Goal: Complete application form

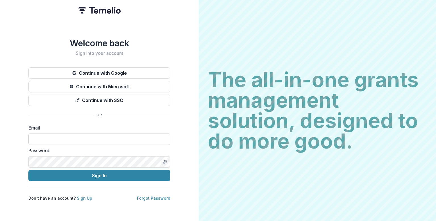
click at [47, 133] on input at bounding box center [99, 138] width 142 height 11
type input "**********"
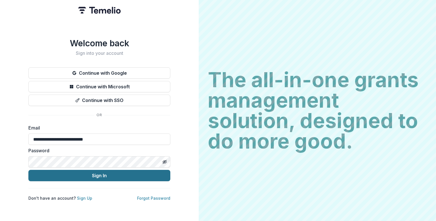
click at [102, 172] on button "Sign In" at bounding box center [99, 175] width 142 height 11
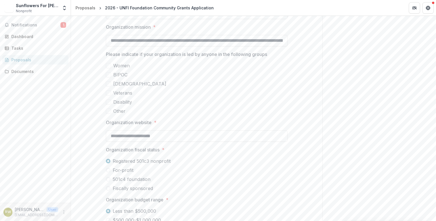
scroll to position [454, 0]
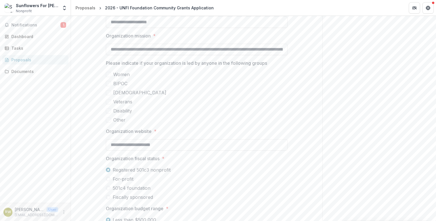
click at [110, 121] on label "Other" at bounding box center [197, 119] width 182 height 7
click at [109, 120] on icon at bounding box center [108, 119] width 3 height 3
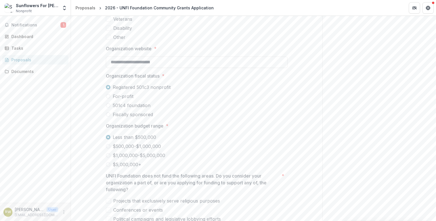
scroll to position [539, 0]
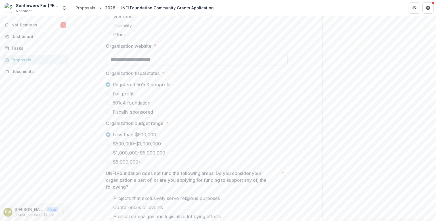
click at [111, 59] on input "**********" at bounding box center [197, 59] width 182 height 11
drag, startPoint x: 111, startPoint y: 59, endPoint x: 119, endPoint y: 60, distance: 8.2
click at [111, 59] on input "**********" at bounding box center [197, 59] width 182 height 11
click at [213, 63] on input "**********" at bounding box center [197, 59] width 182 height 11
type input "**********"
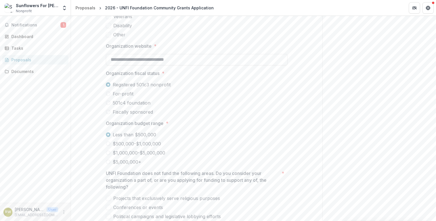
click at [214, 91] on label "For-profit" at bounding box center [197, 93] width 182 height 7
click at [108, 85] on span at bounding box center [108, 84] width 5 height 5
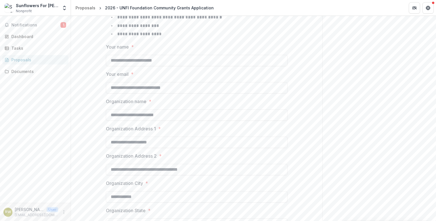
scroll to position [170, 0]
drag, startPoint x: 179, startPoint y: 169, endPoint x: 74, endPoint y: 169, distance: 105.3
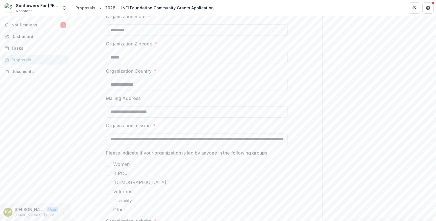
scroll to position [369, 0]
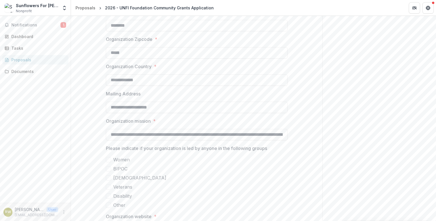
drag, startPoint x: 167, startPoint y: 105, endPoint x: -81, endPoint y: 118, distance: 248.7
click at [0, 118] on html "**********" at bounding box center [218, 110] width 436 height 221
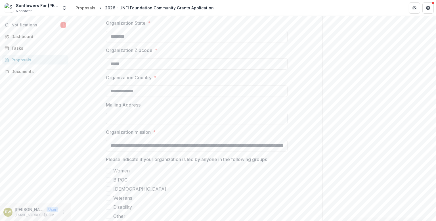
scroll to position [341, 0]
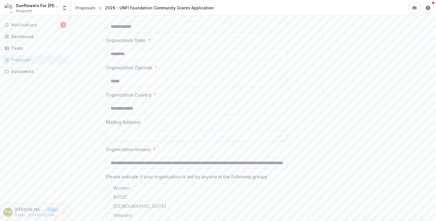
click at [115, 135] on input "Mailing Address" at bounding box center [197, 135] width 182 height 11
type input "**********"
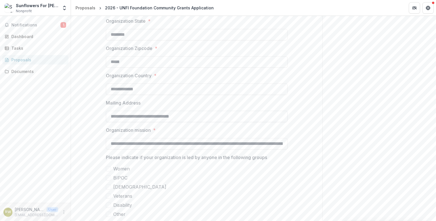
scroll to position [369, 0]
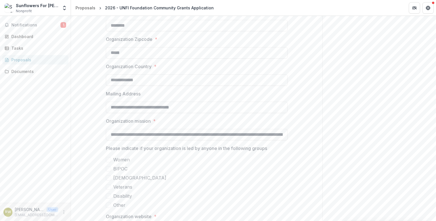
click at [199, 177] on label "[DEMOGRAPHIC_DATA]" at bounding box center [197, 177] width 182 height 7
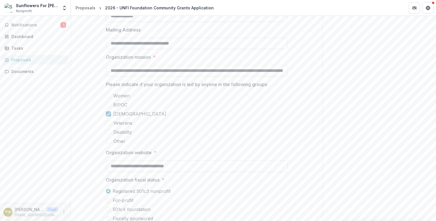
scroll to position [483, 0]
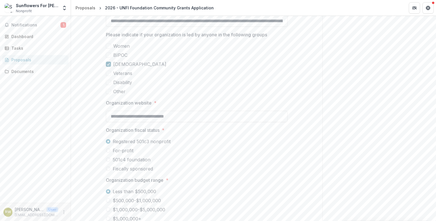
click at [109, 64] on icon at bounding box center [108, 64] width 3 height 3
click at [278, 179] on span "Organization budget range *" at bounding box center [195, 180] width 178 height 7
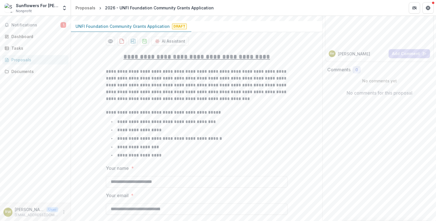
scroll to position [0, 0]
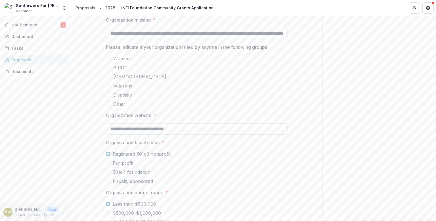
scroll to position [483, 0]
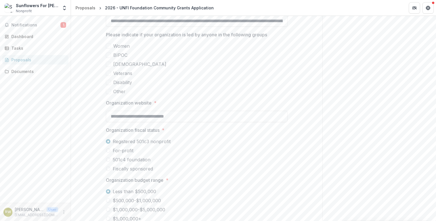
click at [107, 92] on span at bounding box center [108, 91] width 5 height 5
click at [108, 92] on icon at bounding box center [108, 91] width 3 height 3
click at [108, 45] on span at bounding box center [108, 45] width 5 height 5
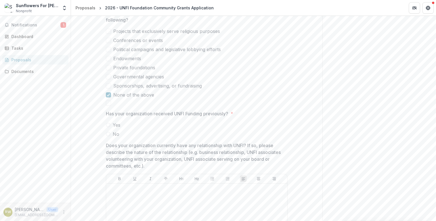
scroll to position [710, 0]
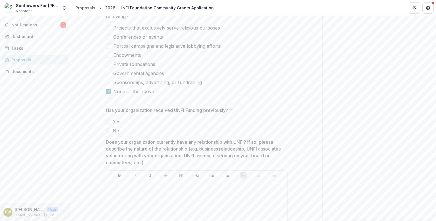
click at [108, 129] on span at bounding box center [108, 130] width 5 height 5
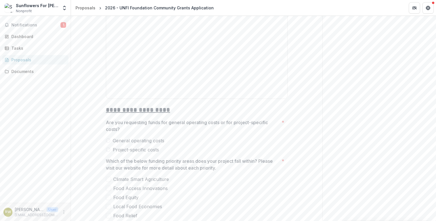
scroll to position [908, 0]
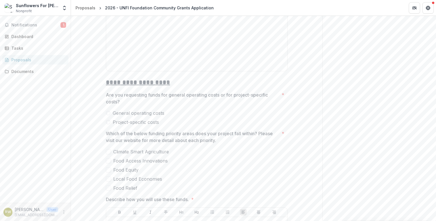
click at [107, 122] on span at bounding box center [108, 122] width 5 height 5
click at [110, 185] on label "Food Relief" at bounding box center [197, 187] width 182 height 7
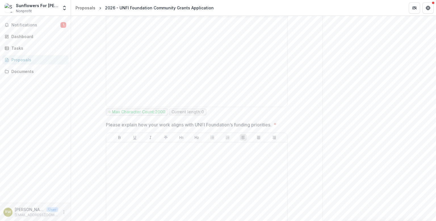
scroll to position [1135, 0]
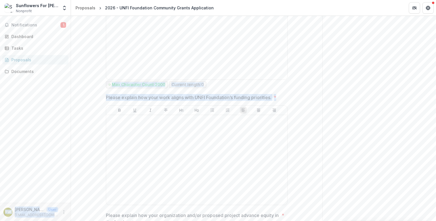
drag, startPoint x: 285, startPoint y: 97, endPoint x: 82, endPoint y: 97, distance: 202.4
click at [64, 96] on main "**********" at bounding box center [218, 118] width 436 height 205
copy main "**********"
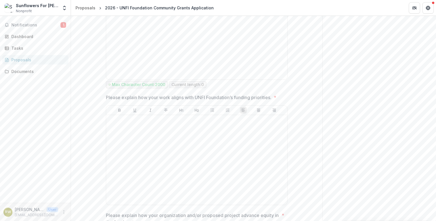
click at [355, 97] on div "Send comments or questions to UNFI in the box below. UNFI will be notified via …" at bounding box center [379, 173] width 114 height 2584
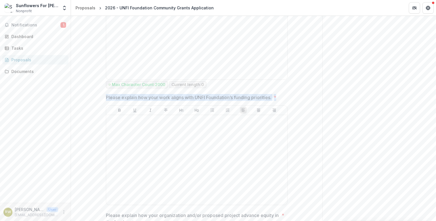
drag, startPoint x: 274, startPoint y: 97, endPoint x: 103, endPoint y: 95, distance: 170.3
click at [103, 95] on div "**********" at bounding box center [196, 202] width 191 height 2481
copy span "Please explain how your work aligns with UNFI Foundation’s funding priorities. *"
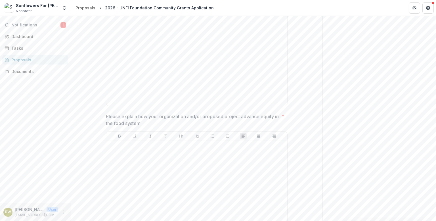
scroll to position [1249, 0]
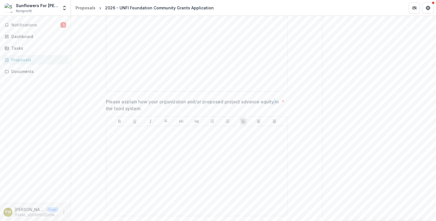
drag, startPoint x: 279, startPoint y: 101, endPoint x: 89, endPoint y: 106, distance: 189.4
click at [89, 106] on div "**********" at bounding box center [196, 88] width 251 height 2481
drag, startPoint x: 141, startPoint y: 109, endPoint x: 106, endPoint y: 100, distance: 36.1
click at [106, 100] on p "Please explain how your organization and/or proposed project advance equity in …" at bounding box center [192, 105] width 173 height 14
drag, startPoint x: 106, startPoint y: 99, endPoint x: 206, endPoint y: 106, distance: 100.5
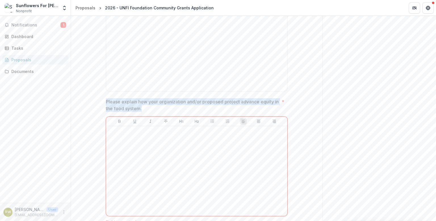
click at [206, 106] on p "Please explain how your organization and/or proposed project advance equity in …" at bounding box center [192, 105] width 173 height 14
drag, startPoint x: 151, startPoint y: 107, endPoint x: 104, endPoint y: 100, distance: 47.9
click at [104, 100] on div "**********" at bounding box center [196, 91] width 191 height 2487
copy p "Please explain how your organization and/or proposed project advance equity in …"
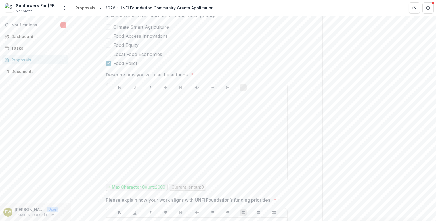
scroll to position [965, 0]
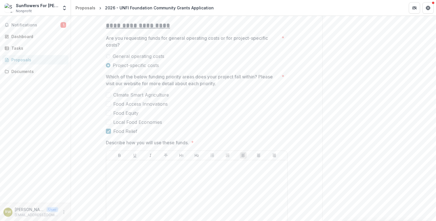
click at [107, 113] on span at bounding box center [108, 112] width 5 height 5
click at [110, 111] on span at bounding box center [108, 112] width 5 height 5
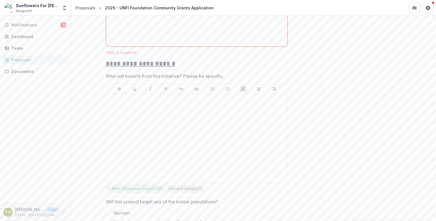
scroll to position [1419, 0]
drag, startPoint x: 228, startPoint y: 74, endPoint x: 106, endPoint y: 74, distance: 122.9
click at [106, 74] on span "Who will benefit from this initiative? Please be specific." at bounding box center [195, 75] width 178 height 7
drag, startPoint x: 228, startPoint y: 72, endPoint x: 101, endPoint y: 71, distance: 126.9
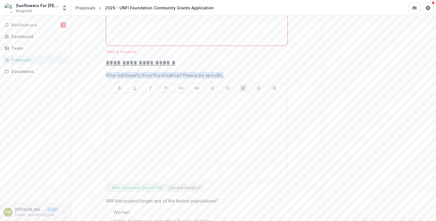
copy p "Who will benefit from this initiative? Please be specific."
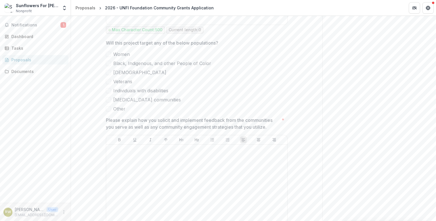
scroll to position [1590, 0]
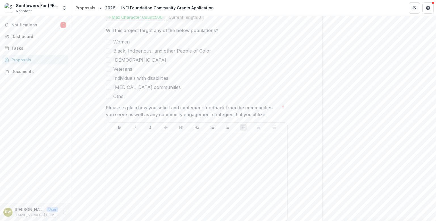
click at [110, 87] on label "[MEDICAL_DATA] communities" at bounding box center [197, 87] width 182 height 7
click at [109, 78] on span at bounding box center [108, 78] width 5 height 5
drag, startPoint x: 111, startPoint y: 65, endPoint x: 108, endPoint y: 58, distance: 7.5
click at [110, 66] on label "Veterans" at bounding box center [197, 69] width 182 height 7
click at [108, 57] on span at bounding box center [108, 59] width 5 height 5
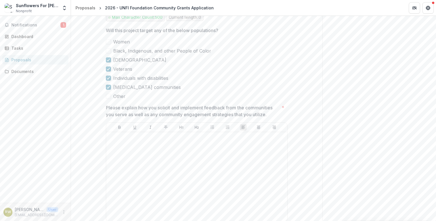
drag, startPoint x: 108, startPoint y: 51, endPoint x: 105, endPoint y: 45, distance: 6.9
click at [108, 51] on span at bounding box center [108, 50] width 5 height 5
click at [106, 39] on span at bounding box center [108, 41] width 5 height 5
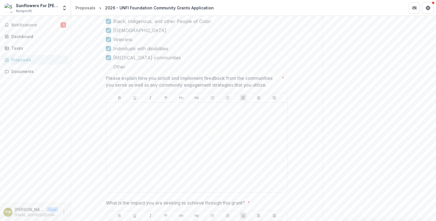
scroll to position [1618, 0]
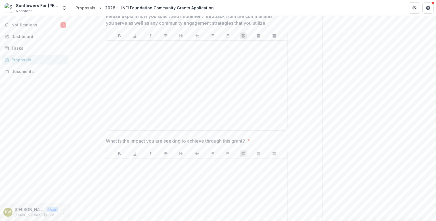
scroll to position [1675, 0]
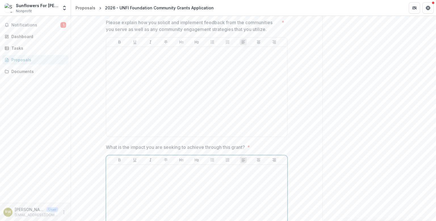
click at [116, 173] on div at bounding box center [196, 209] width 177 height 85
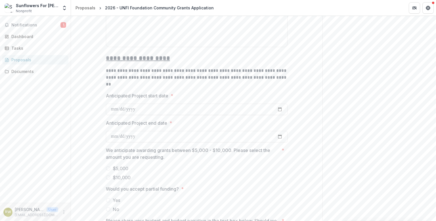
scroll to position [2015, 0]
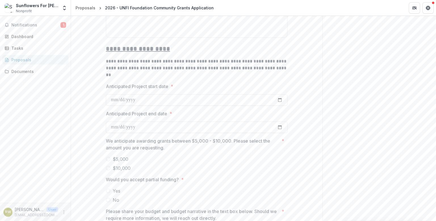
click at [108, 166] on span at bounding box center [108, 168] width 5 height 5
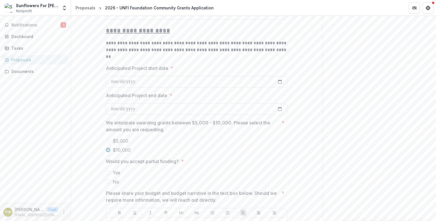
scroll to position [2044, 0]
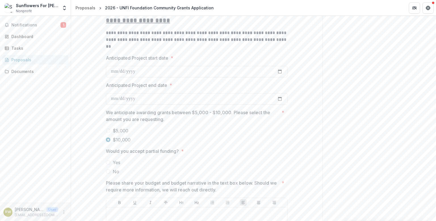
click at [106, 160] on span at bounding box center [108, 162] width 5 height 5
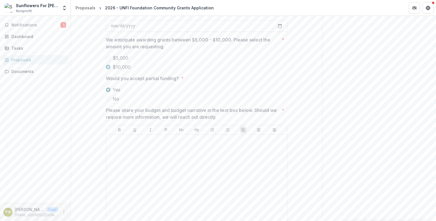
scroll to position [2129, 0]
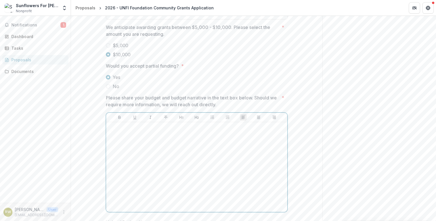
click at [123, 133] on div at bounding box center [196, 166] width 177 height 85
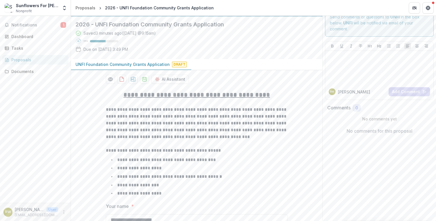
scroll to position [0, 0]
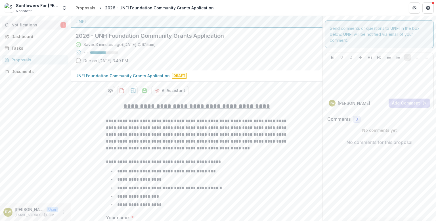
click at [22, 28] on button "Notifications 1" at bounding box center [35, 24] width 66 height 9
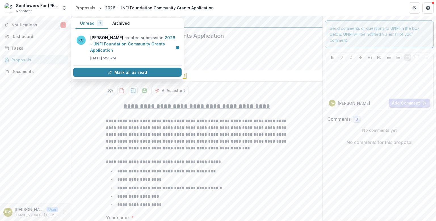
click at [30, 140] on div "Notifications 1 Unread 1 Archived KC Kristine Creveling created submission 2026…" at bounding box center [35, 109] width 71 height 187
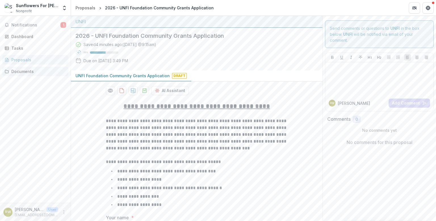
click at [20, 68] on link "Documents" at bounding box center [35, 71] width 66 height 9
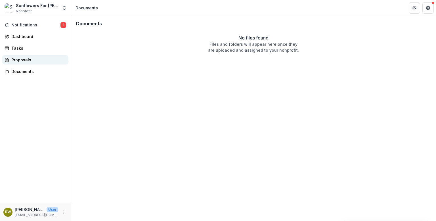
click at [10, 57] on link "Proposals" at bounding box center [35, 59] width 66 height 9
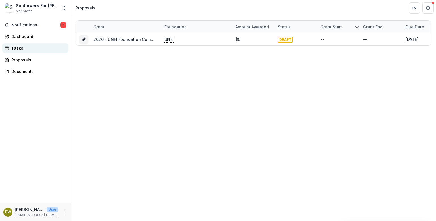
click at [16, 48] on div "Tasks" at bounding box center [37, 48] width 53 height 6
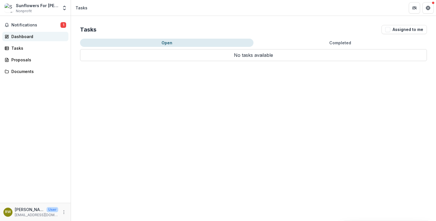
click at [19, 36] on div "Dashboard" at bounding box center [37, 36] width 53 height 6
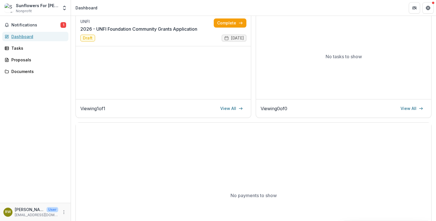
scroll to position [28, 0]
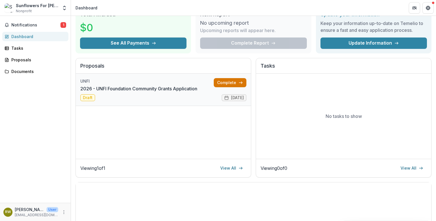
click at [228, 81] on link "Complete" at bounding box center [230, 82] width 33 height 9
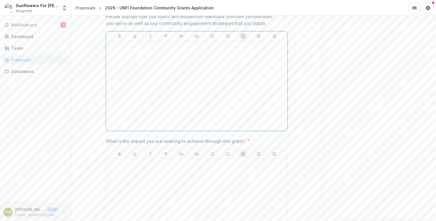
scroll to position [1675, 0]
click at [18, 27] on button "Notifications 1" at bounding box center [35, 24] width 66 height 9
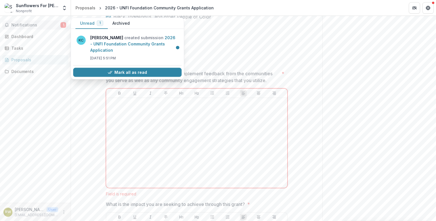
scroll to position [1590, 0]
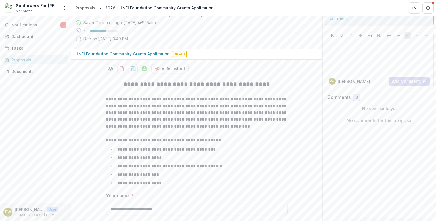
scroll to position [0, 0]
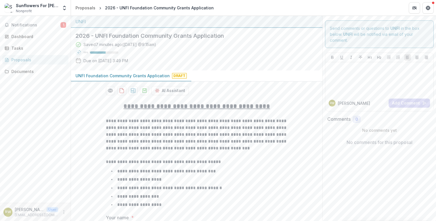
click at [7, 6] on img at bounding box center [9, 7] width 9 height 9
